Goal: Transaction & Acquisition: Purchase product/service

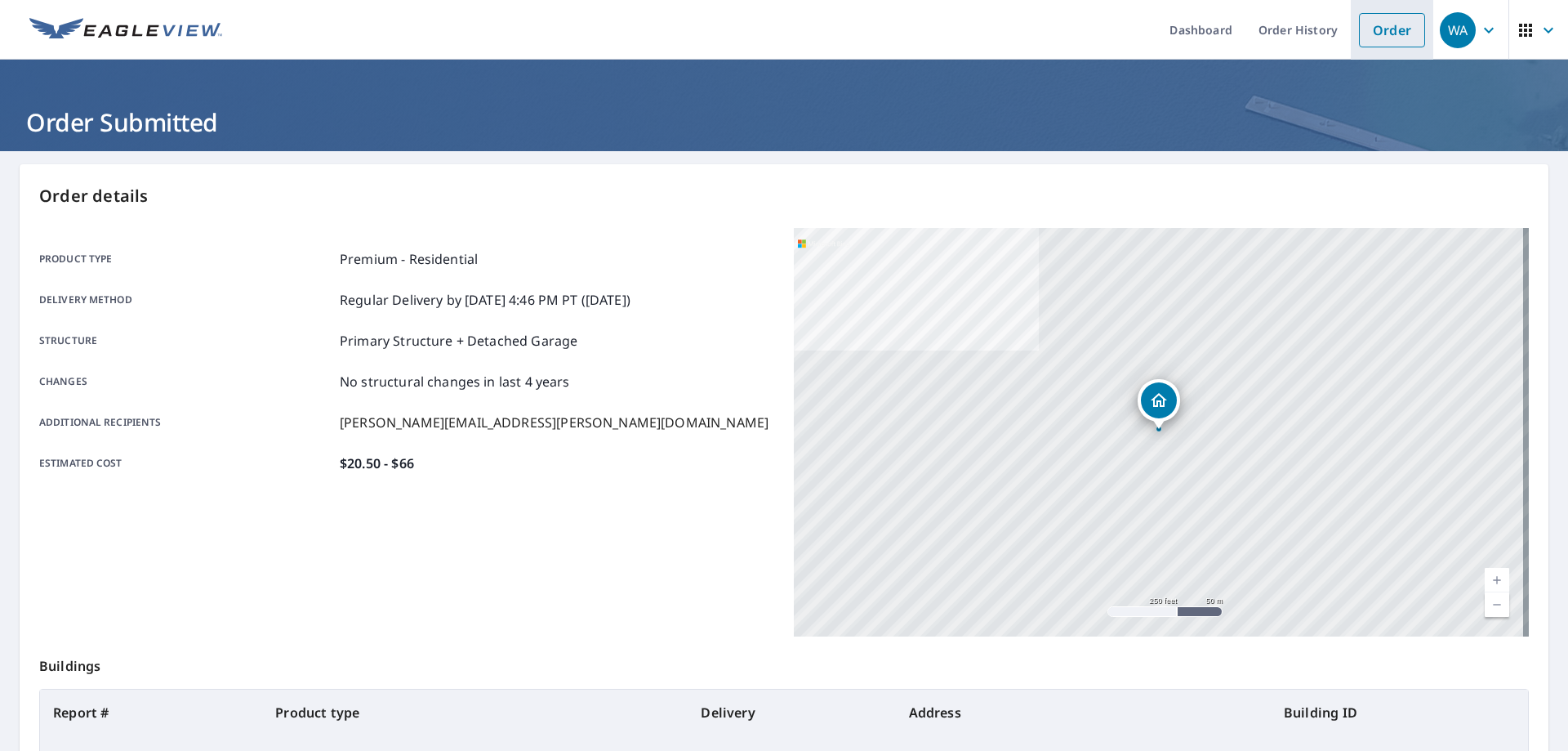
click at [1394, 39] on link "Order" at bounding box center [1392, 30] width 66 height 34
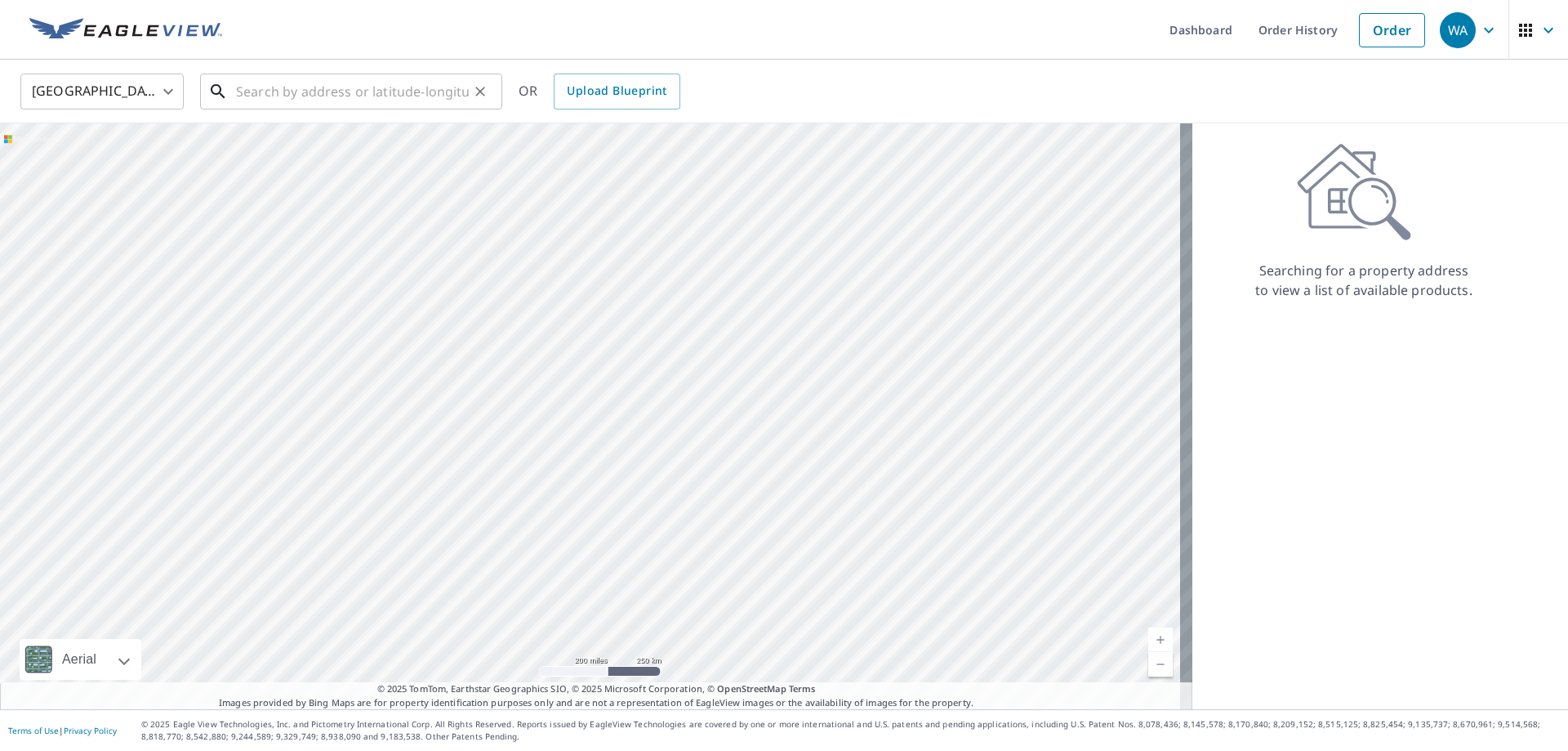
click at [385, 86] on input "text" at bounding box center [352, 91] width 233 height 46
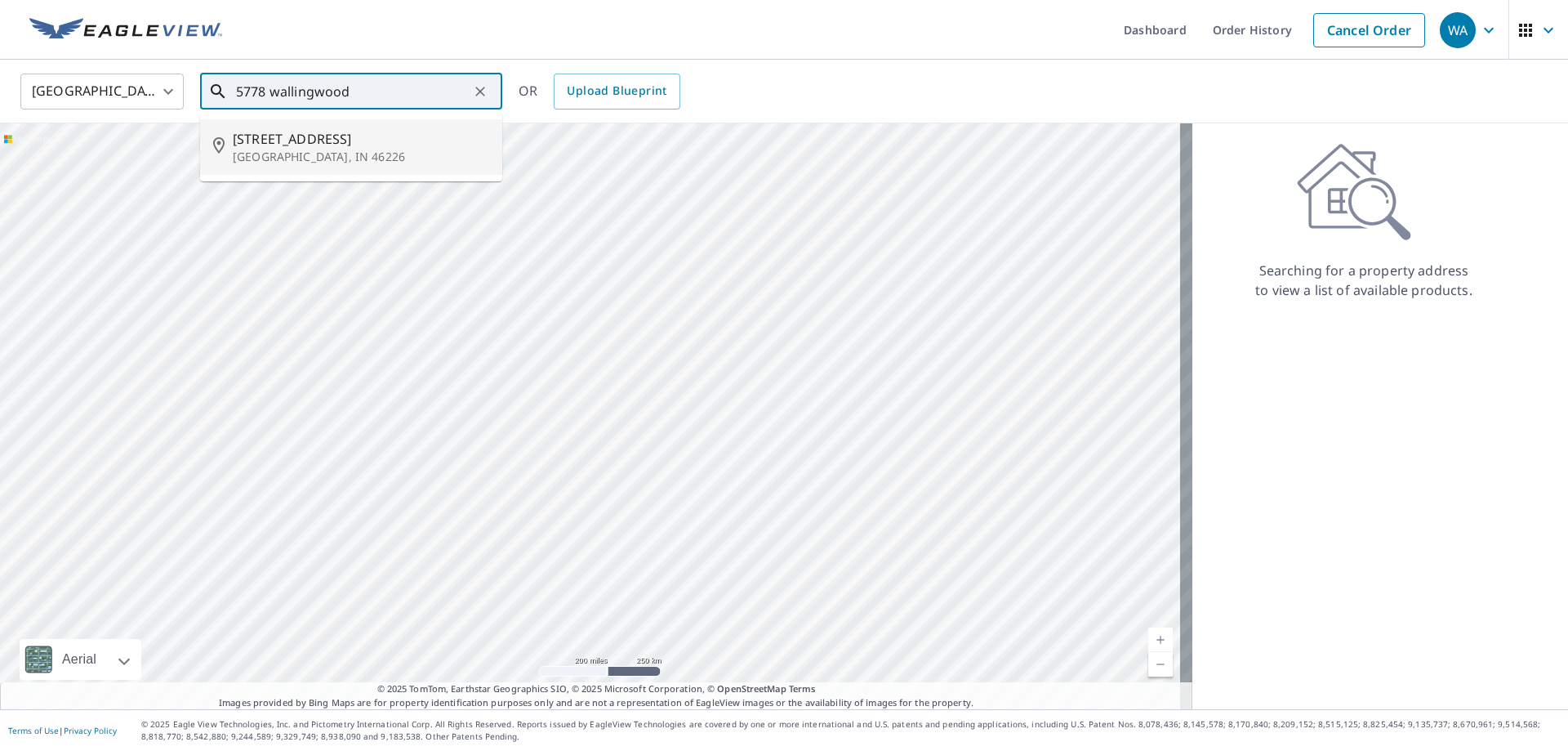
click at [380, 141] on span "[STREET_ADDRESS]" at bounding box center [361, 139] width 256 height 19
type input "[STREET_ADDRESS][PERSON_NAME]"
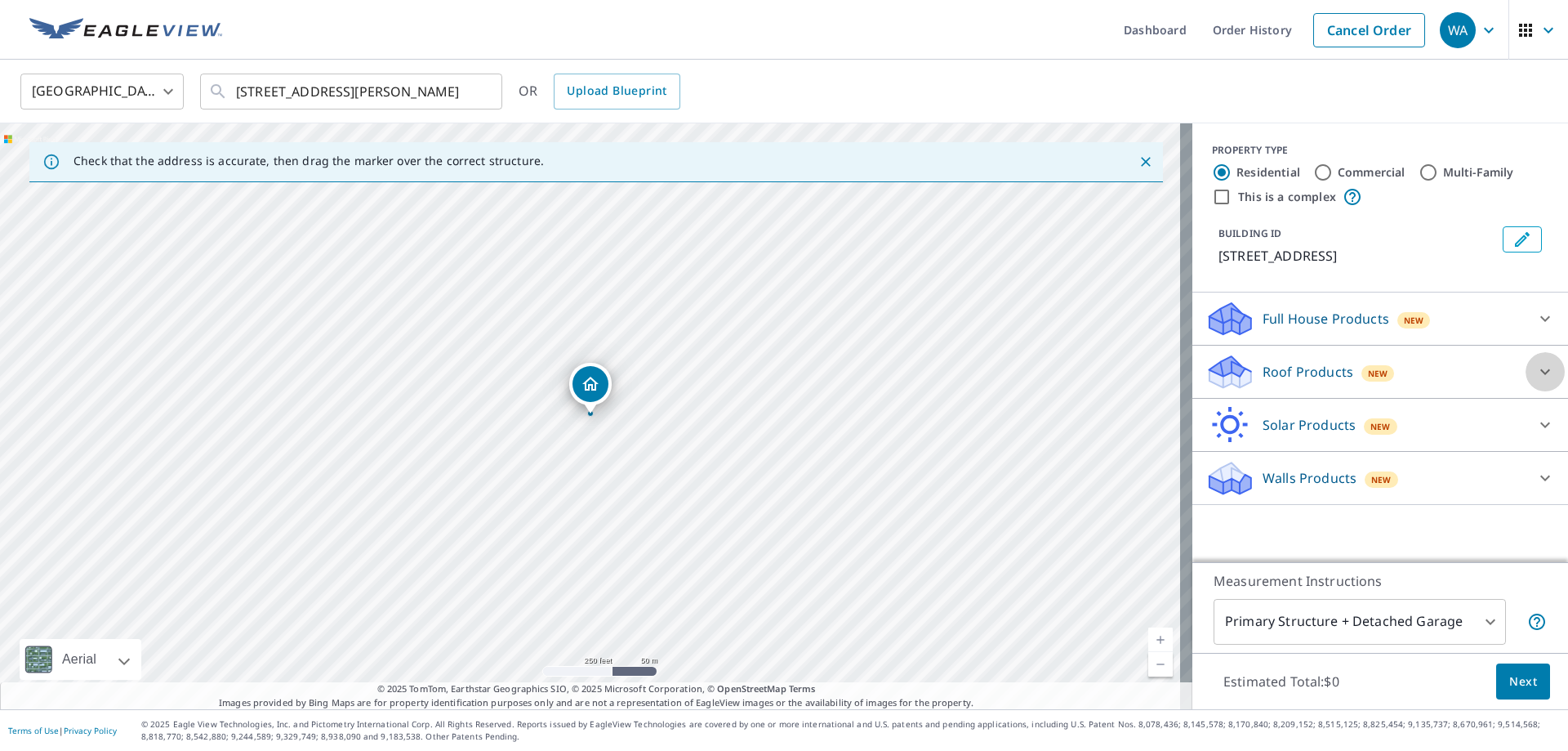
click at [1536, 381] on icon at bounding box center [1545, 372] width 19 height 19
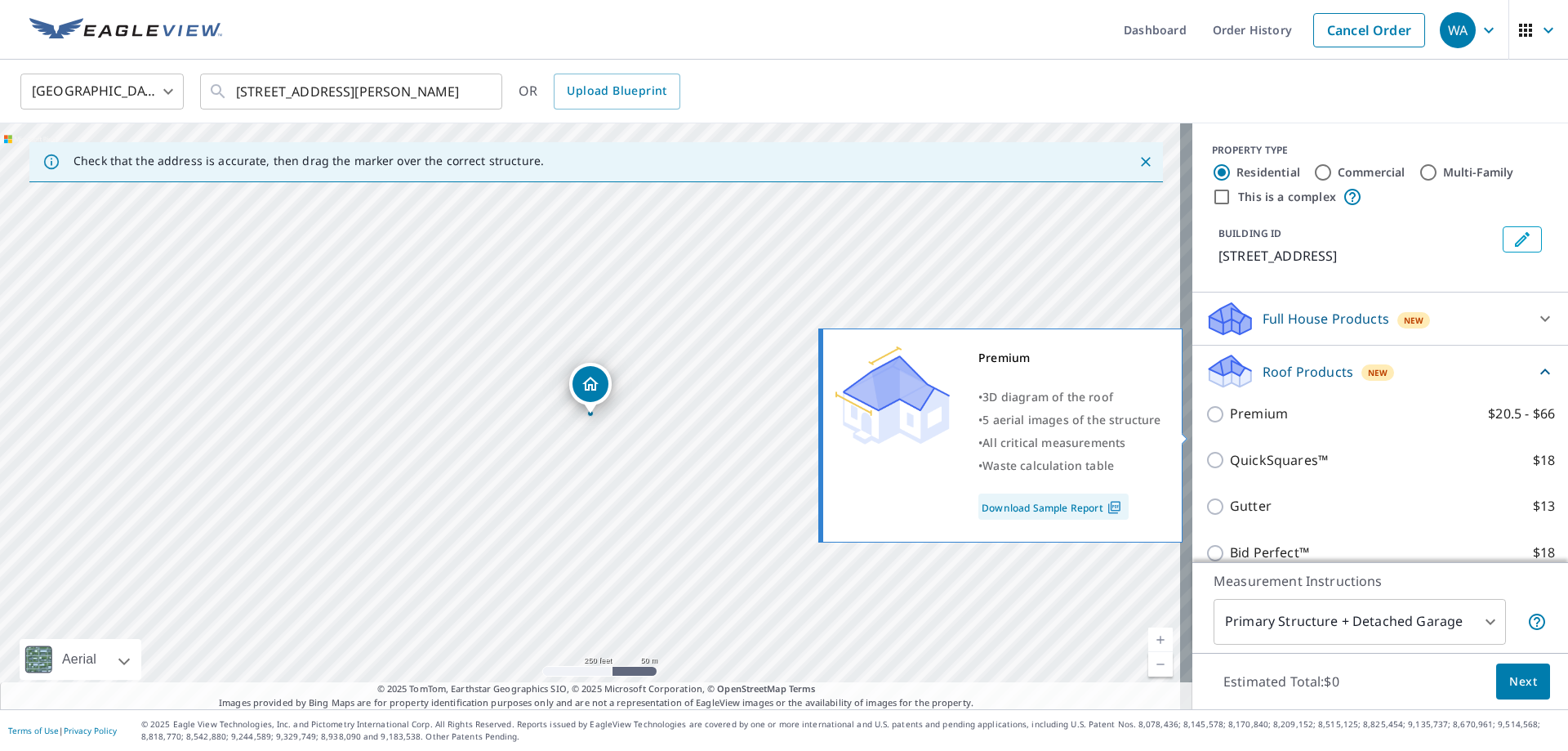
click at [1255, 424] on p "Premium" at bounding box center [1259, 414] width 58 height 20
click at [1230, 424] on input "Premium $20.5 - $66" at bounding box center [1218, 415] width 25 height 19
checkbox input "true"
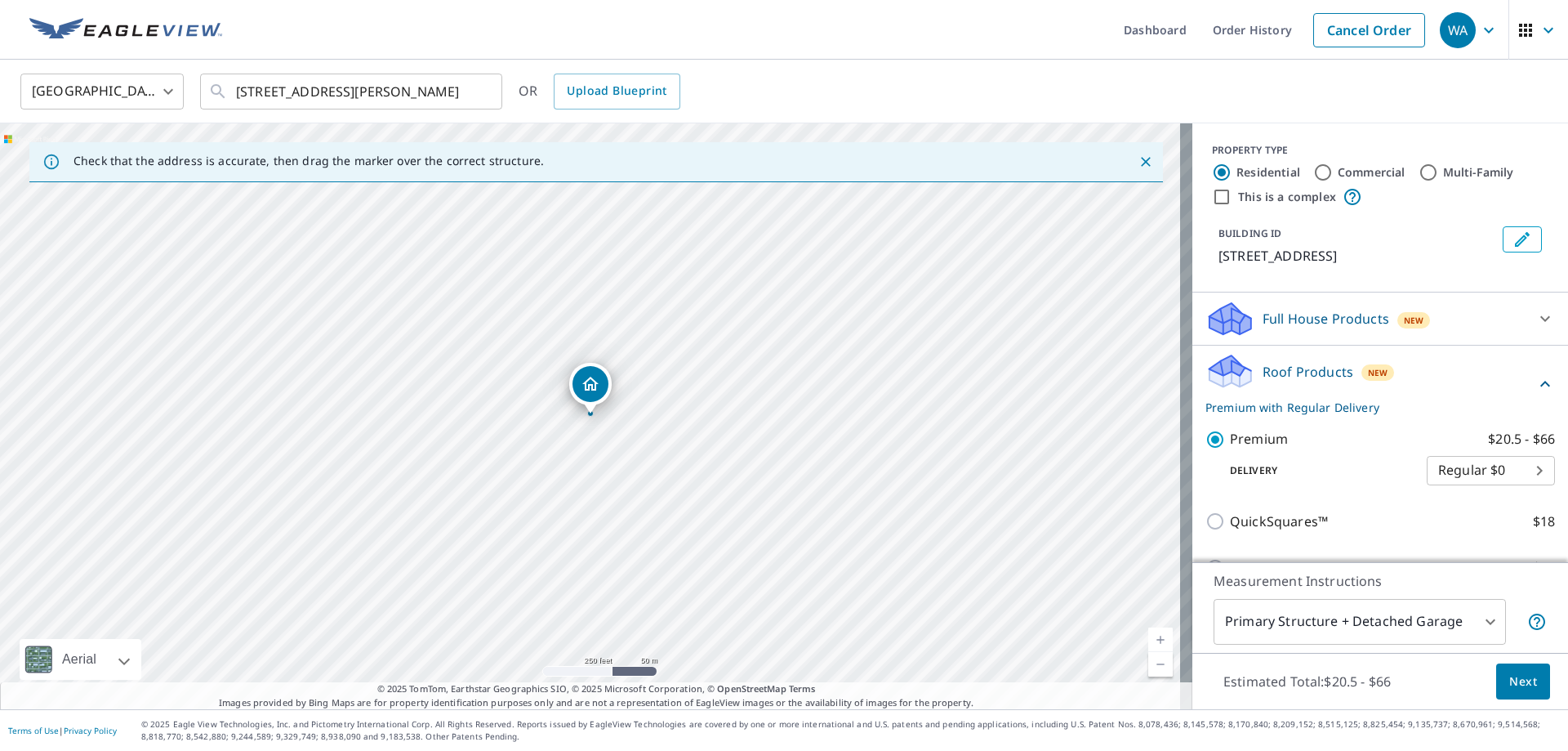
click at [1509, 688] on span "Next" at bounding box center [1523, 682] width 28 height 20
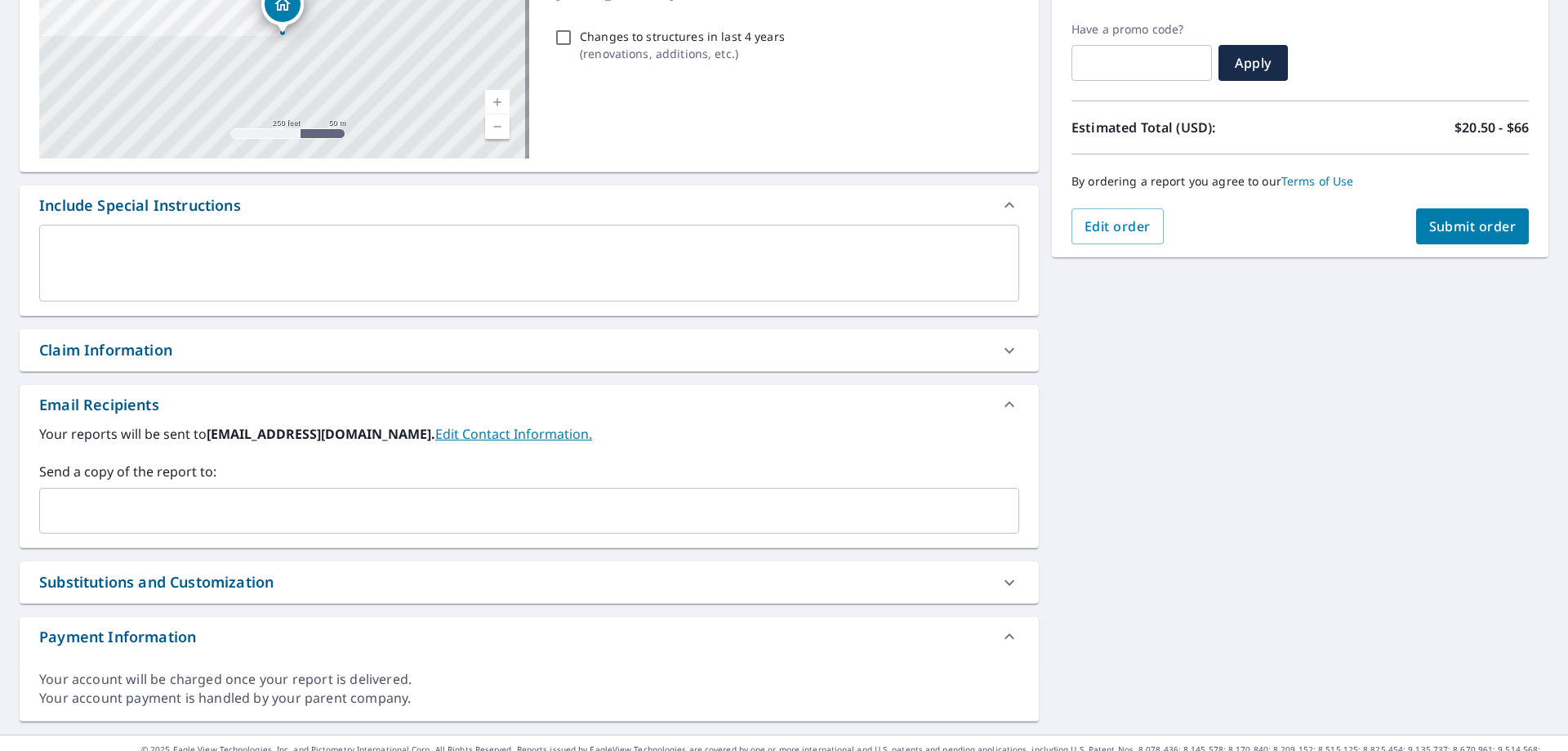
scroll to position [289, 0]
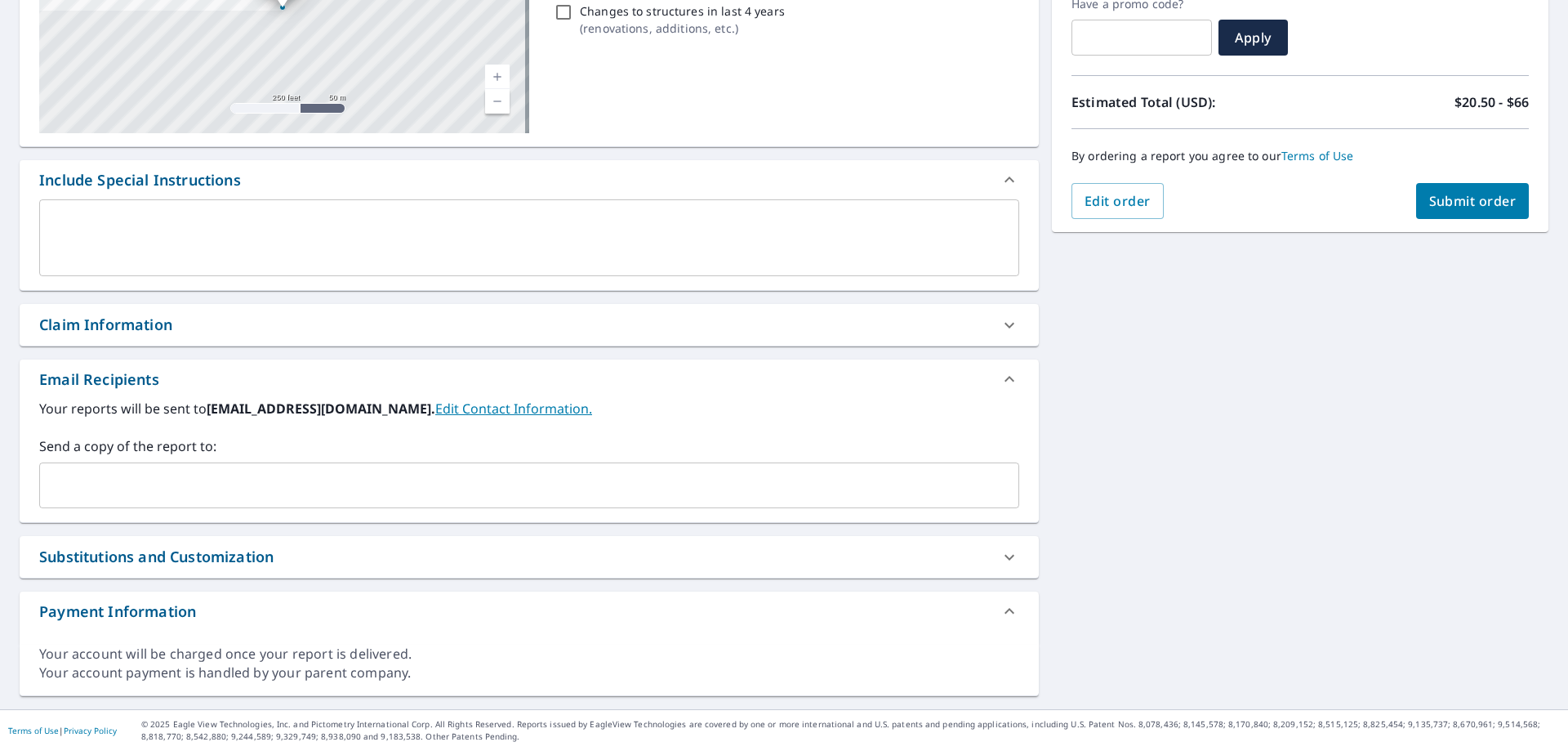
click at [224, 467] on div "​" at bounding box center [529, 486] width 980 height 46
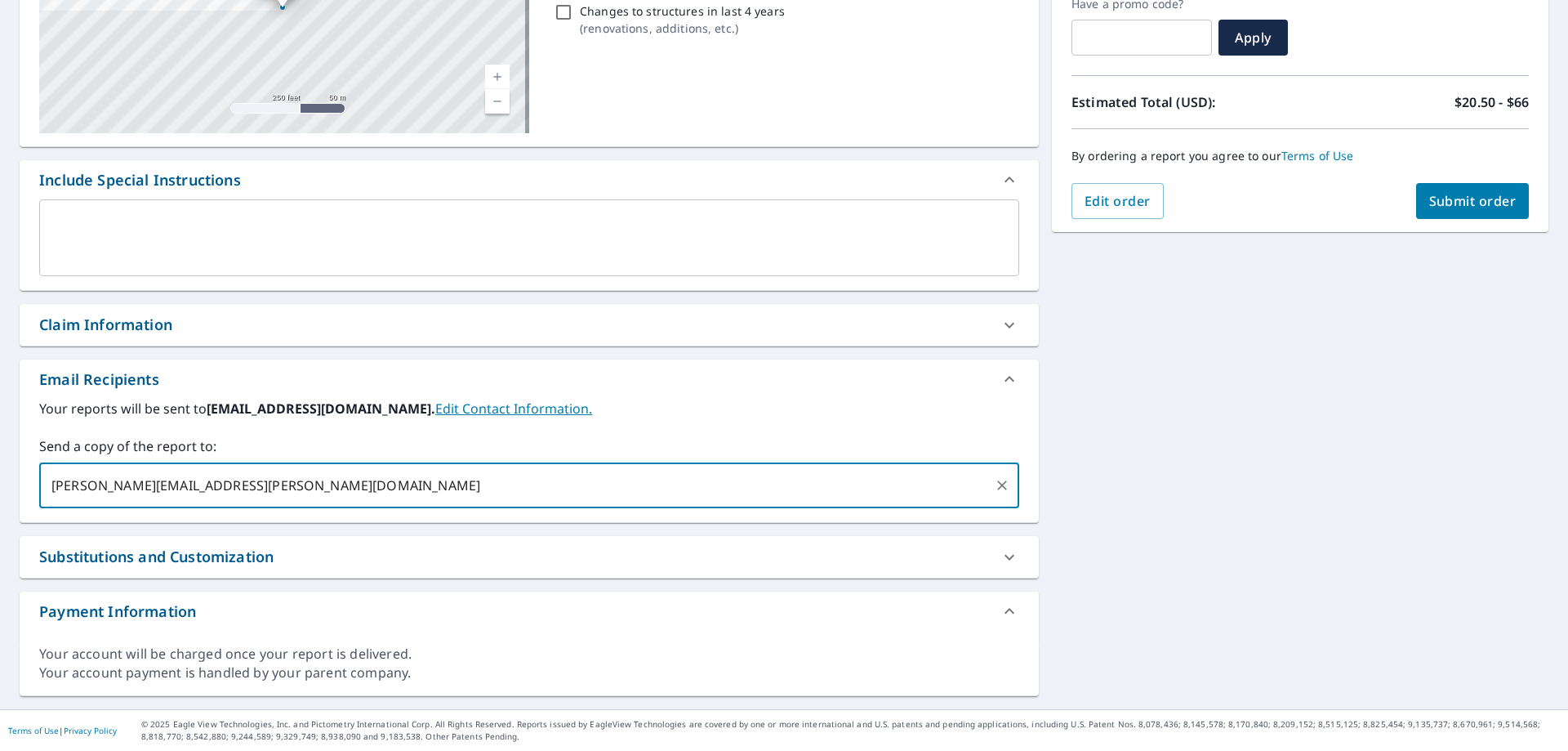
type input "[PERSON_NAME][EMAIL_ADDRESS][PERSON_NAME][DOMAIN_NAME]"
click at [1416, 199] on button "Submit order" at bounding box center [1472, 200] width 113 height 36
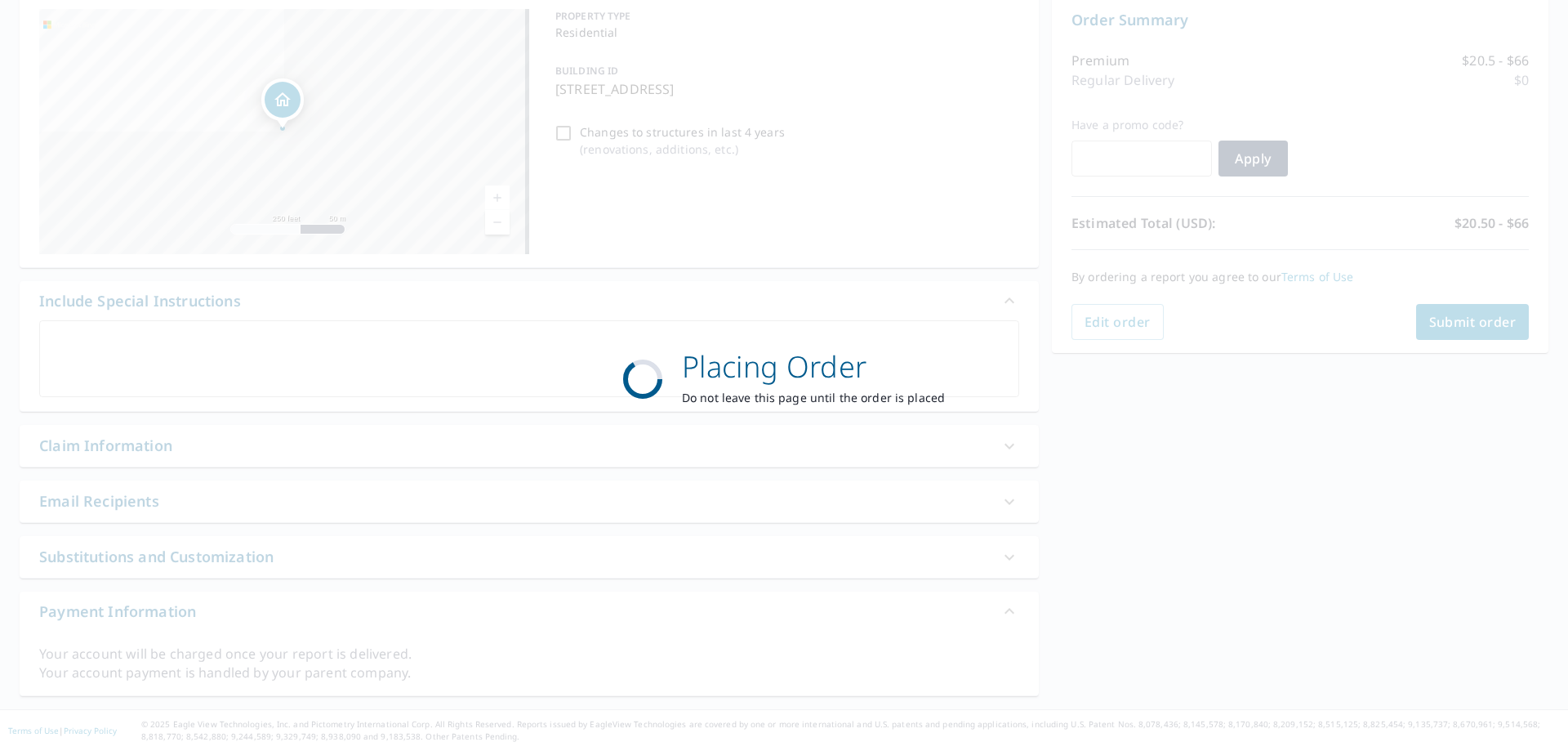
scroll to position [169, 0]
